Goal: Information Seeking & Learning: Understand process/instructions

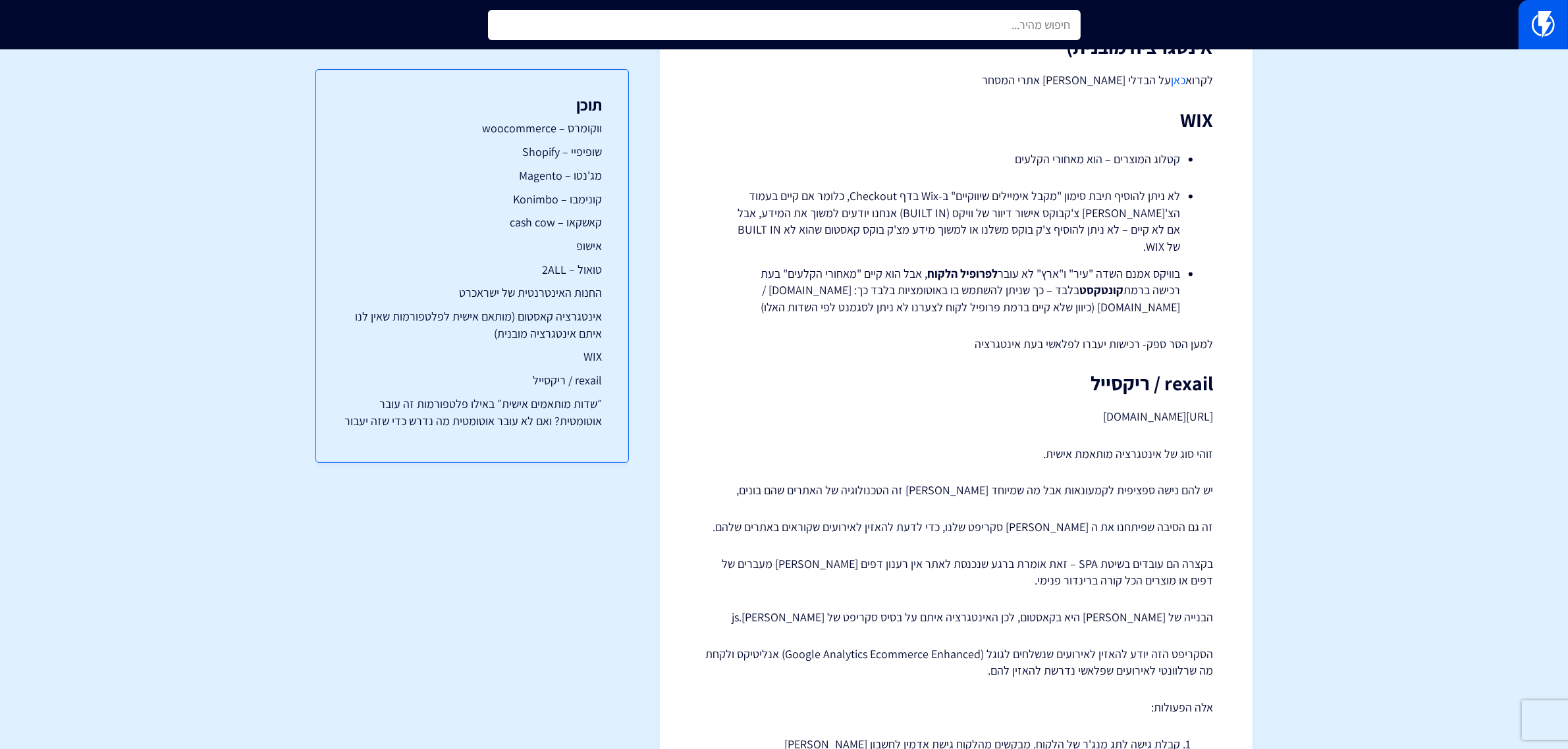
click at [972, 24] on input "text" at bounding box center [784, 25] width 593 height 30
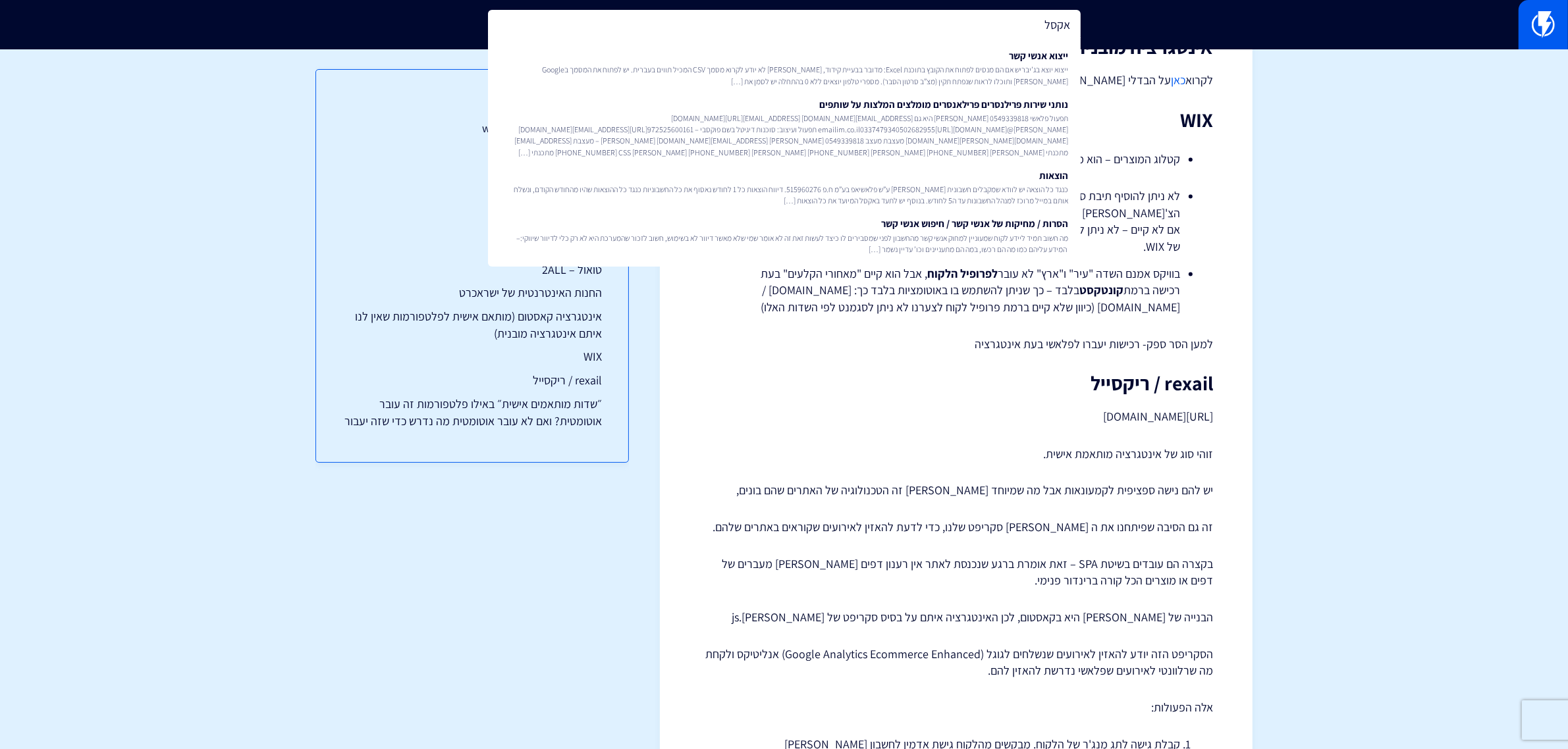
click at [1061, 18] on input "אקסל" at bounding box center [784, 25] width 593 height 30
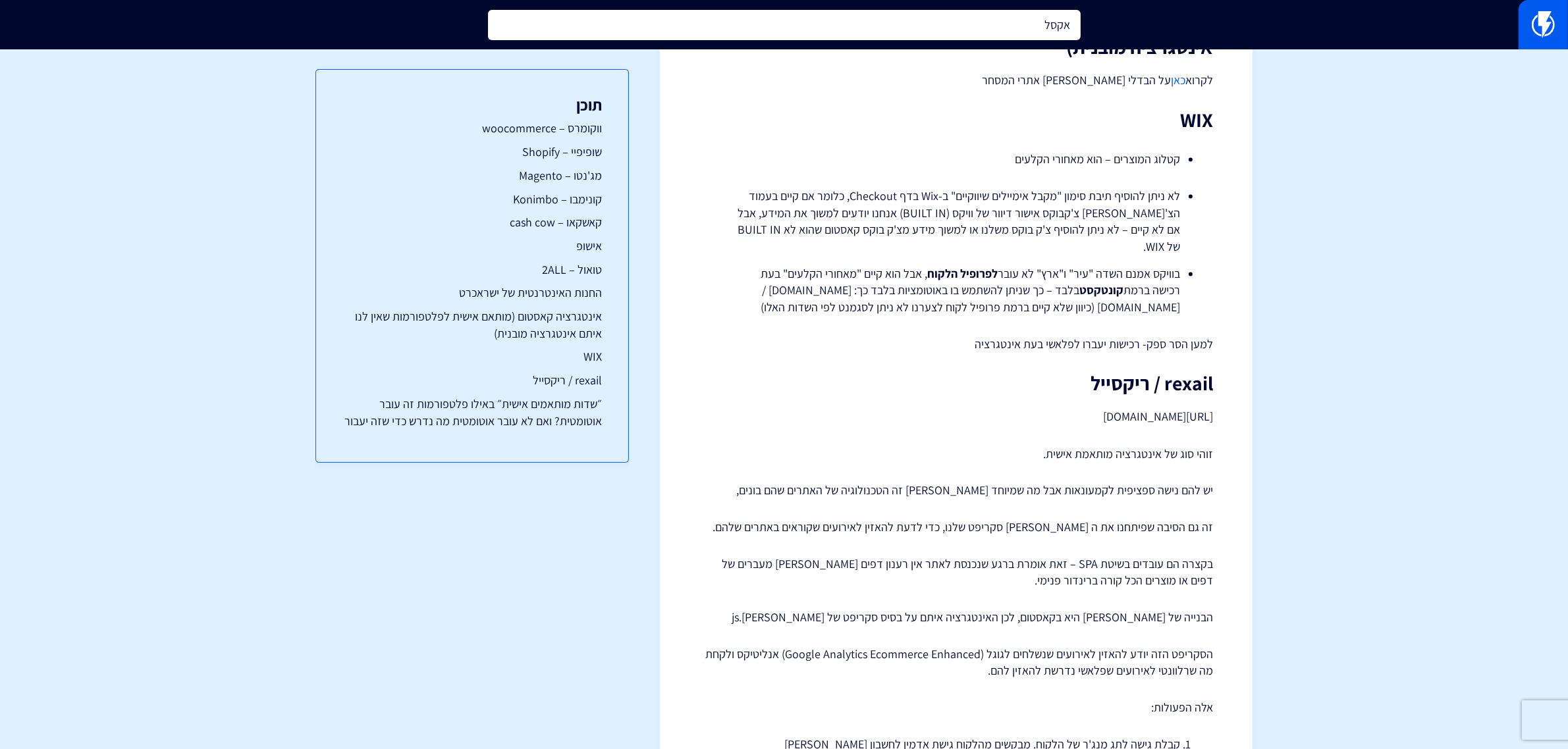
click at [1061, 18] on input "אקסל" at bounding box center [784, 25] width 593 height 30
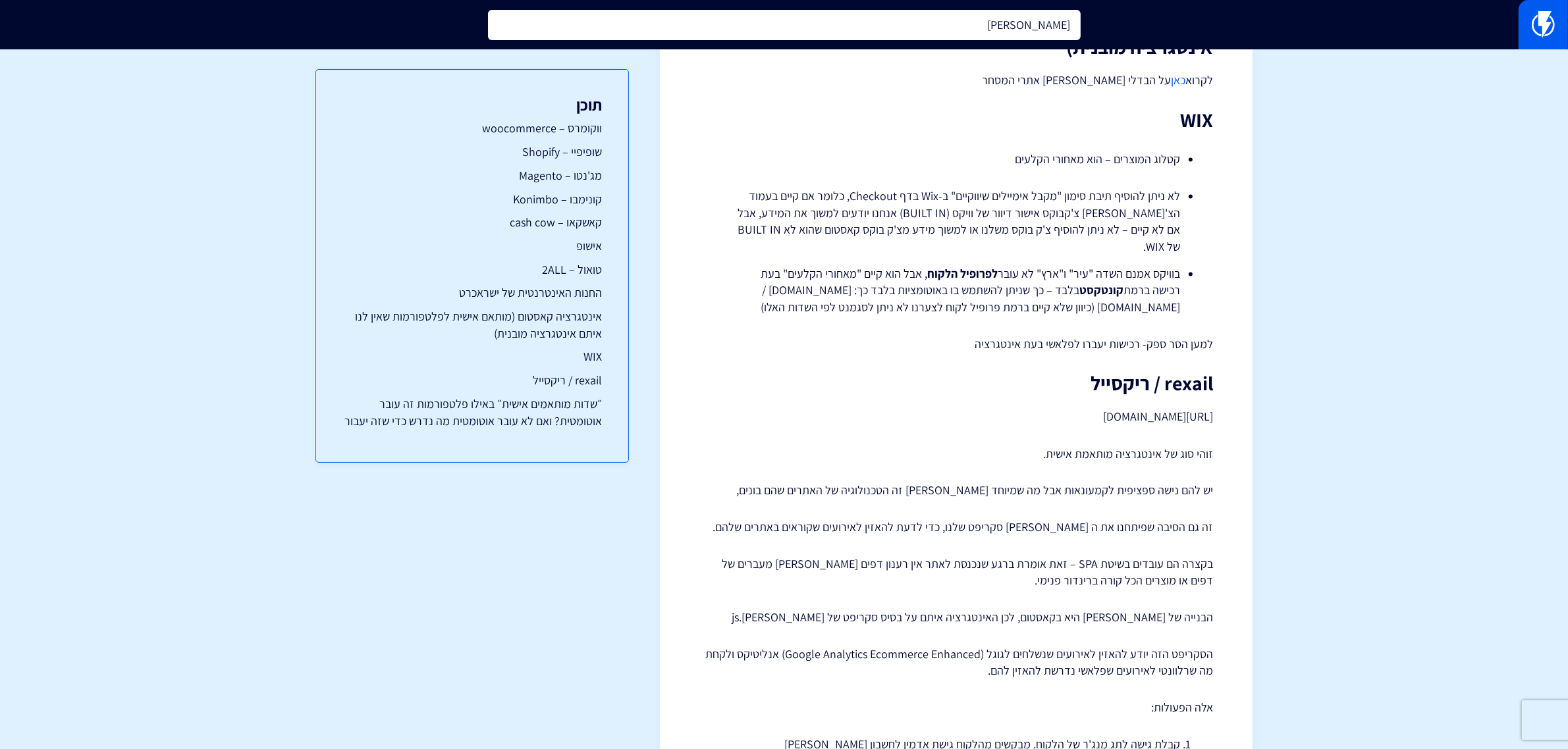
click at [1062, 35] on input "ג'יבריש" at bounding box center [784, 25] width 593 height 30
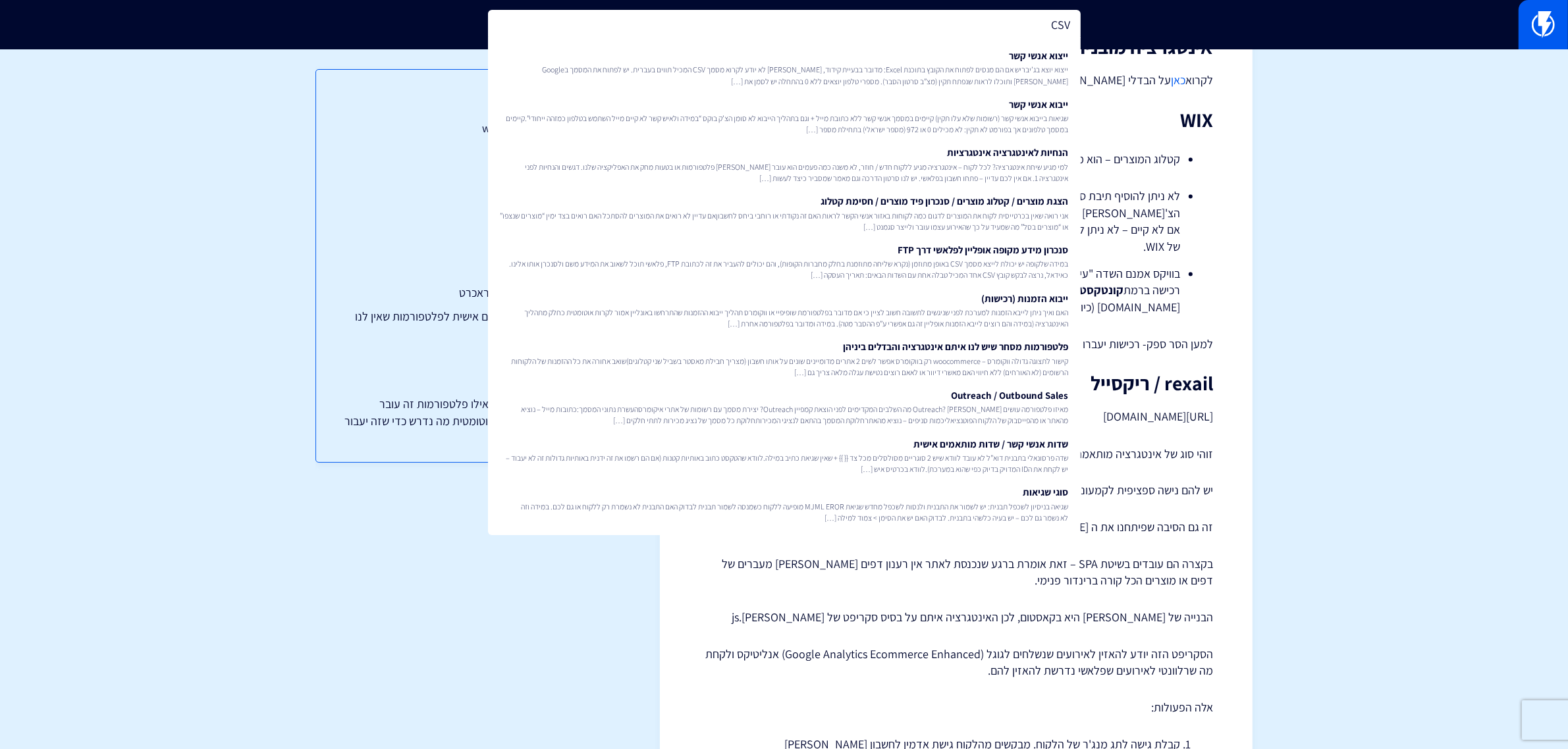
type input "CSV"
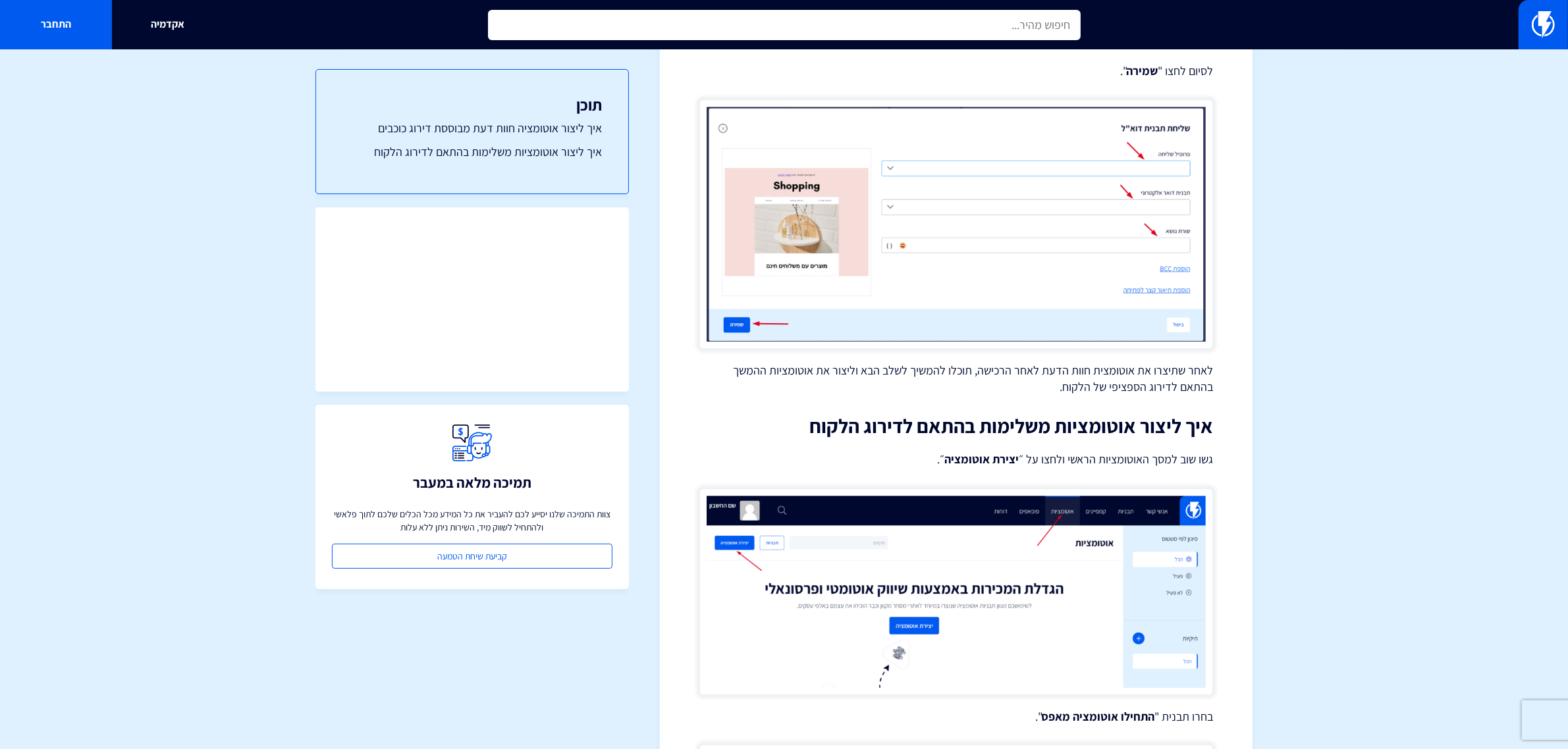
click at [926, 20] on input "text" at bounding box center [784, 25] width 593 height 30
click at [926, 20] on input "ג'יבריש" at bounding box center [784, 25] width 593 height 30
type input "ג'יבריש"
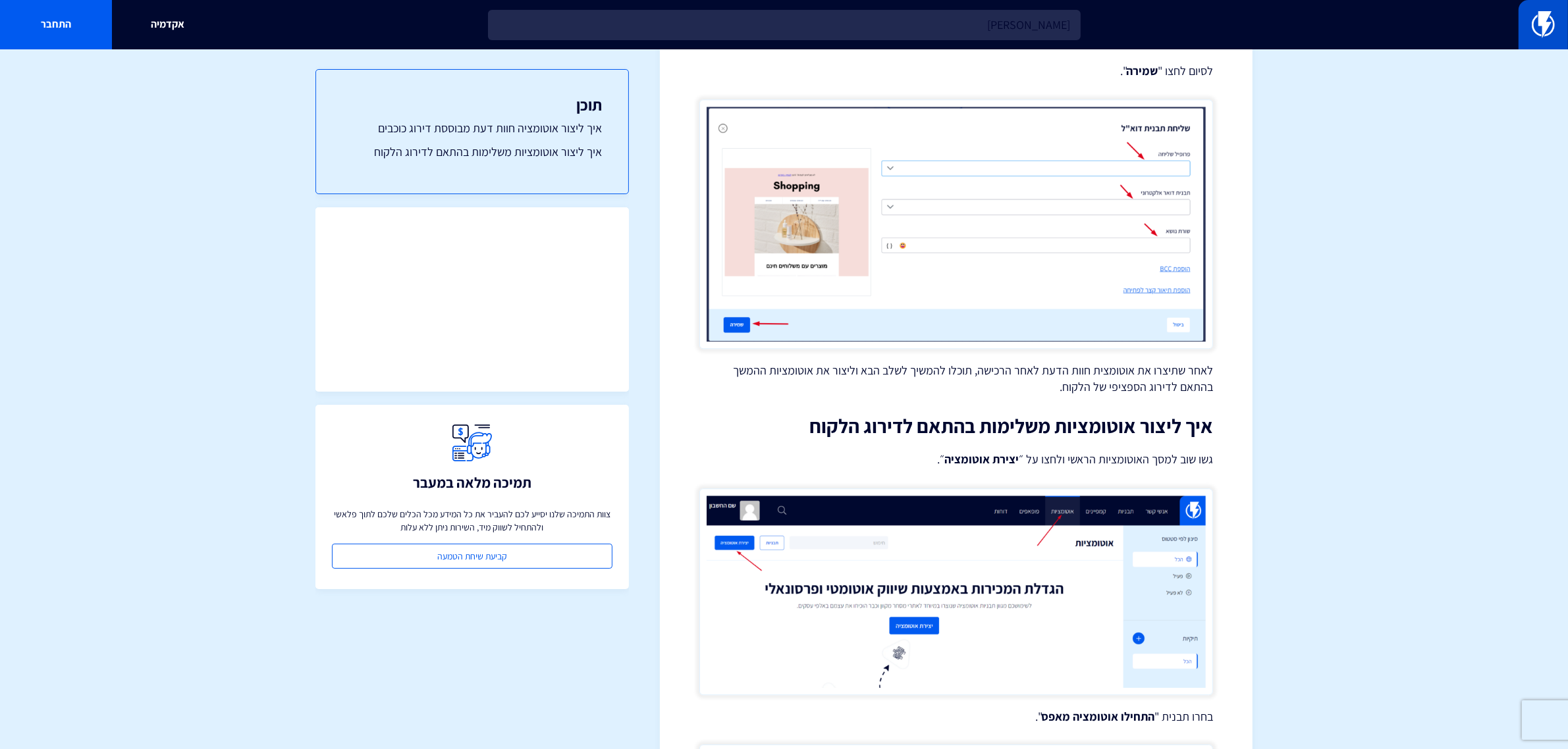
click at [1559, 7] on link at bounding box center [1543, 24] width 49 height 49
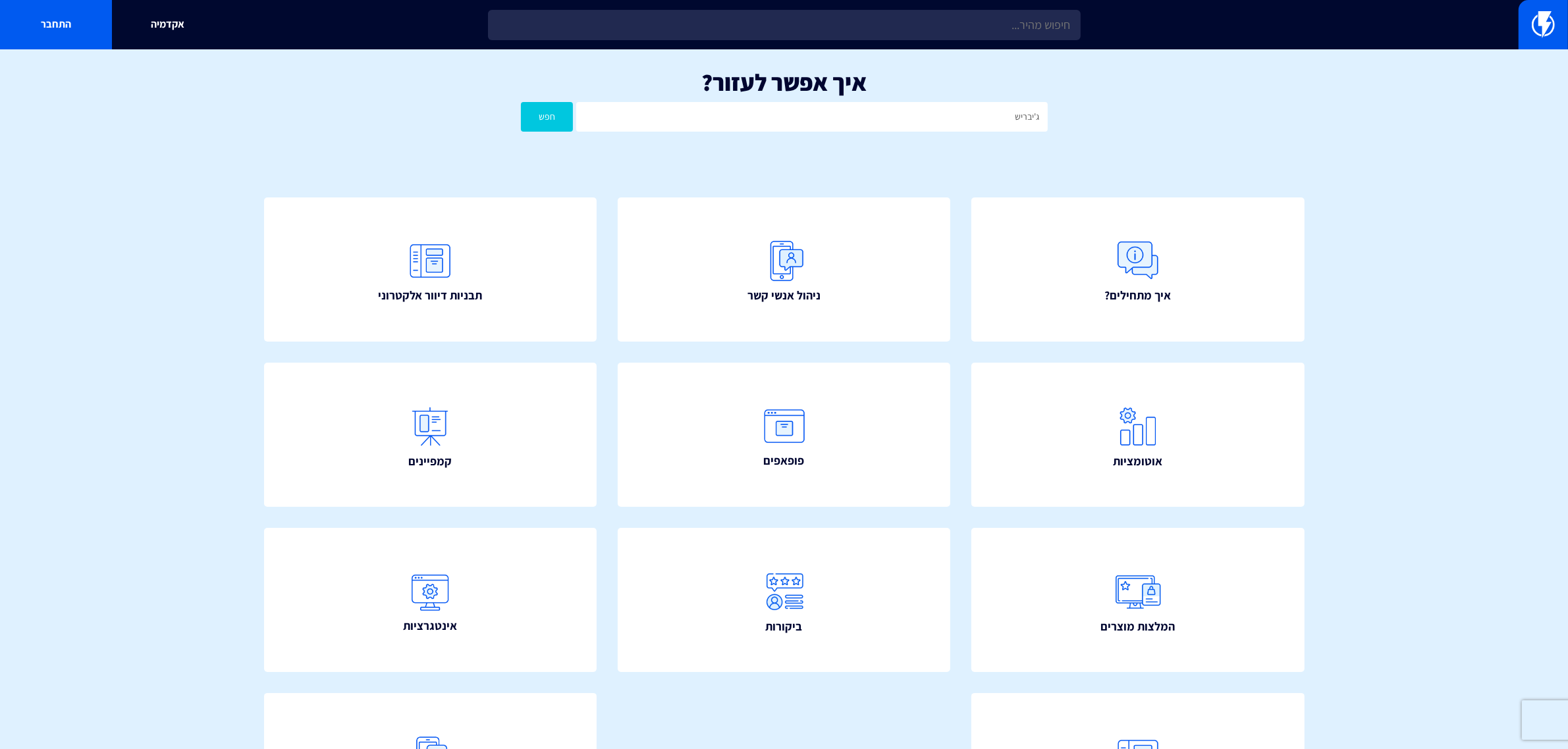
type input "[PERSON_NAME]"
click at [521, 102] on button "חפש" at bounding box center [547, 117] width 53 height 30
click at [897, 120] on input "ג'יבריש" at bounding box center [811, 117] width 471 height 30
type input "ג"
type input "אקסל"
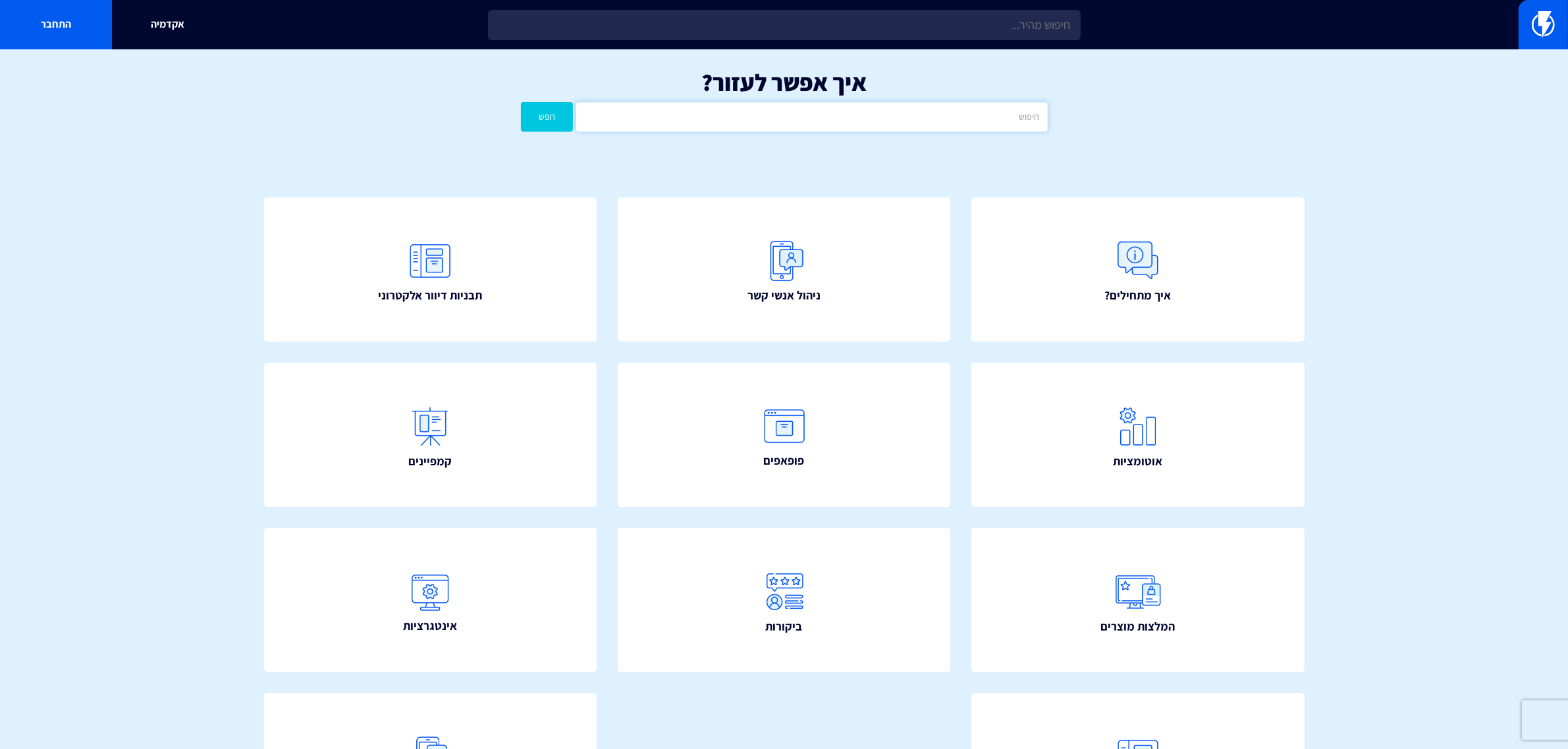
click at [1016, 122] on input "text" at bounding box center [811, 117] width 471 height 30
type input "אקסל"
click at [521, 102] on button "חפש" at bounding box center [547, 117] width 53 height 30
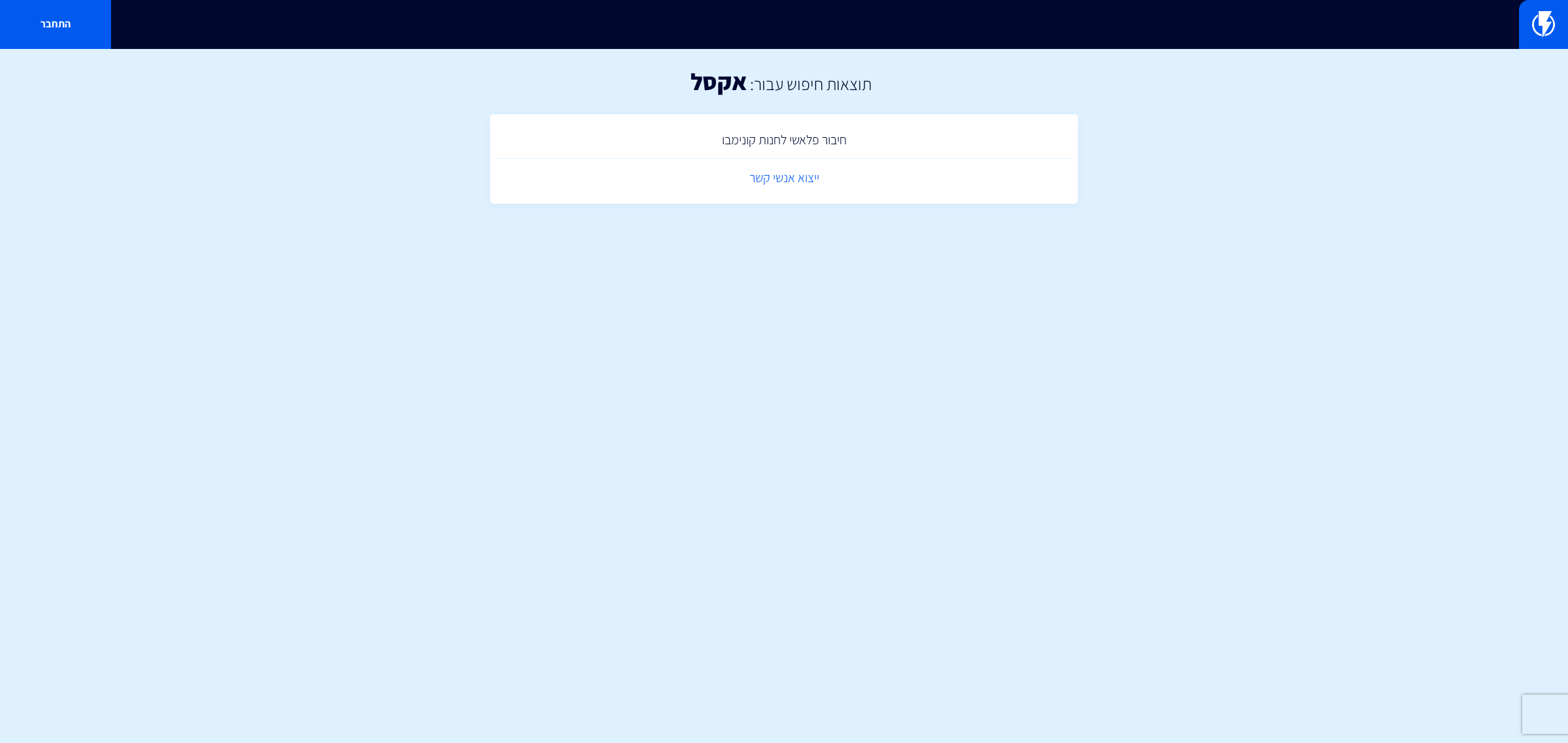
click at [798, 177] on link "ייצוא אנשי קשר" at bounding box center [783, 178] width 575 height 38
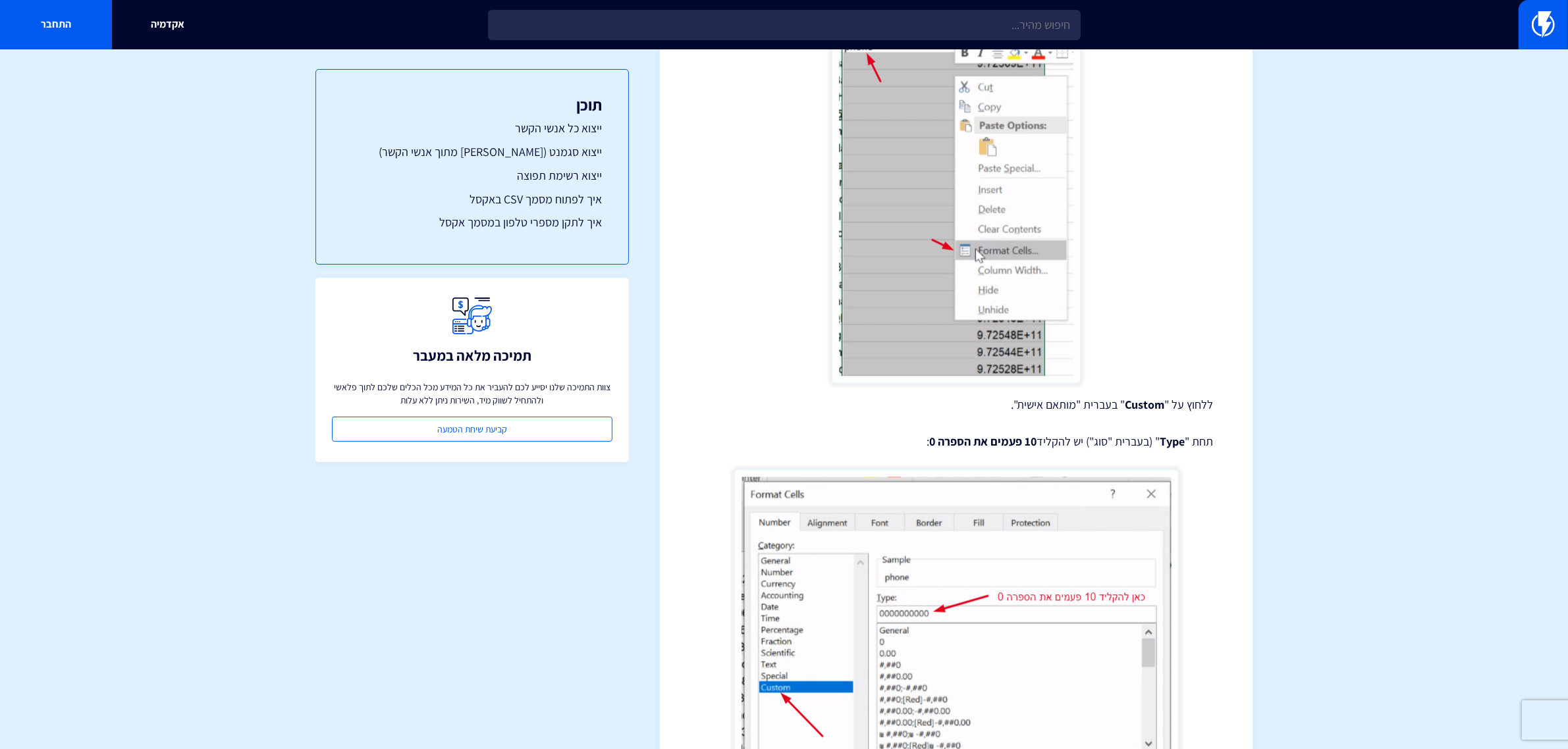
scroll to position [3740, 0]
